Goal: Task Accomplishment & Management: Manage account settings

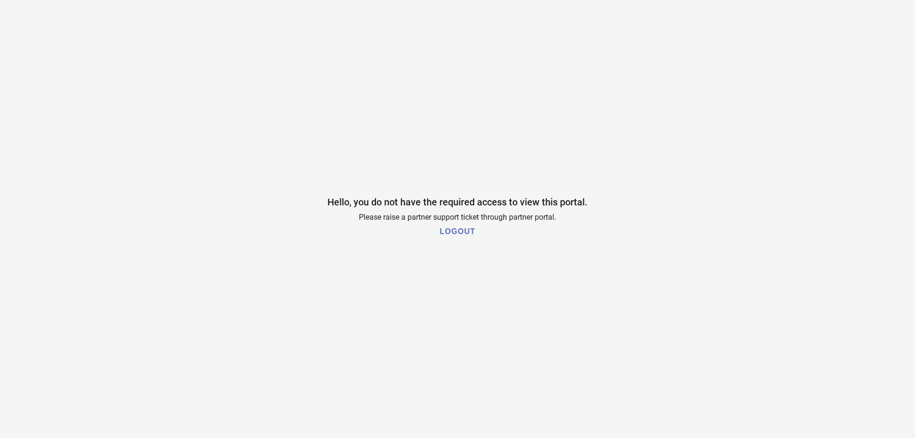
click at [462, 230] on h1 "LOGOUT" at bounding box center [457, 231] width 35 height 9
click at [453, 231] on h1 "LOGOUT" at bounding box center [457, 231] width 35 height 9
click at [464, 232] on h1 "LOGOUT" at bounding box center [457, 231] width 35 height 9
click at [460, 232] on h1 "LOGOUT" at bounding box center [457, 231] width 35 height 9
